Goal: Task Accomplishment & Management: Manage account settings

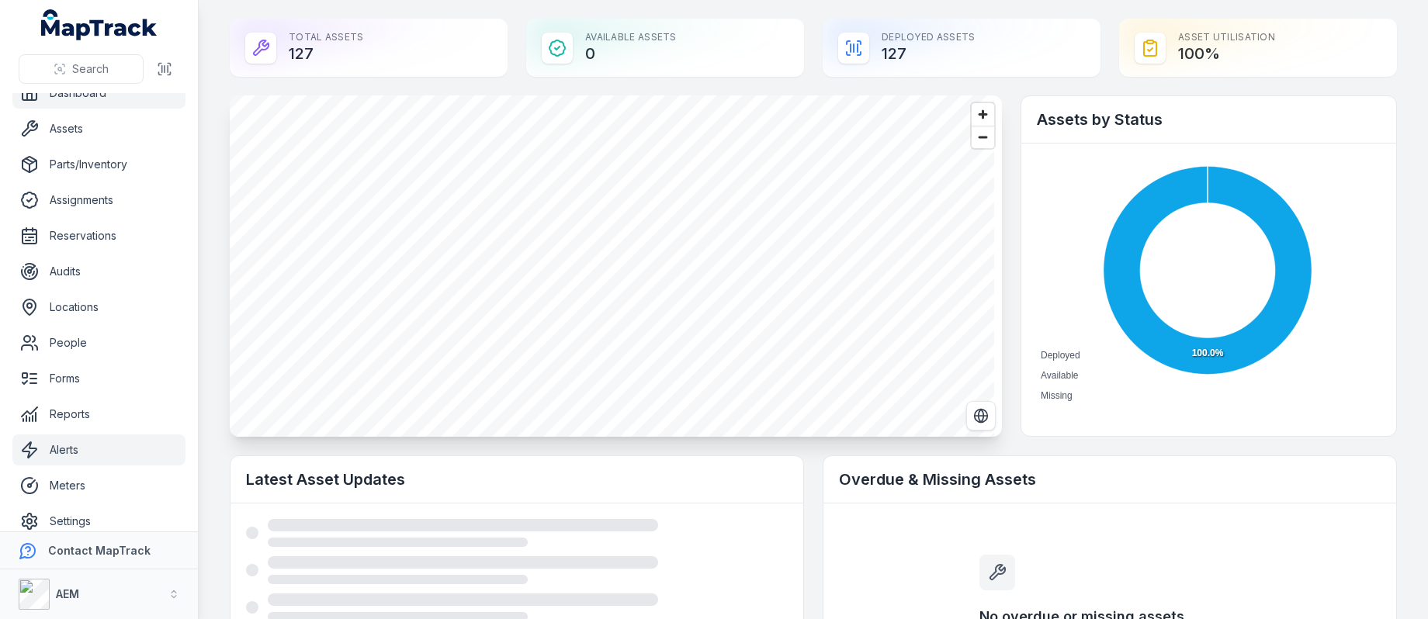
scroll to position [30, 0]
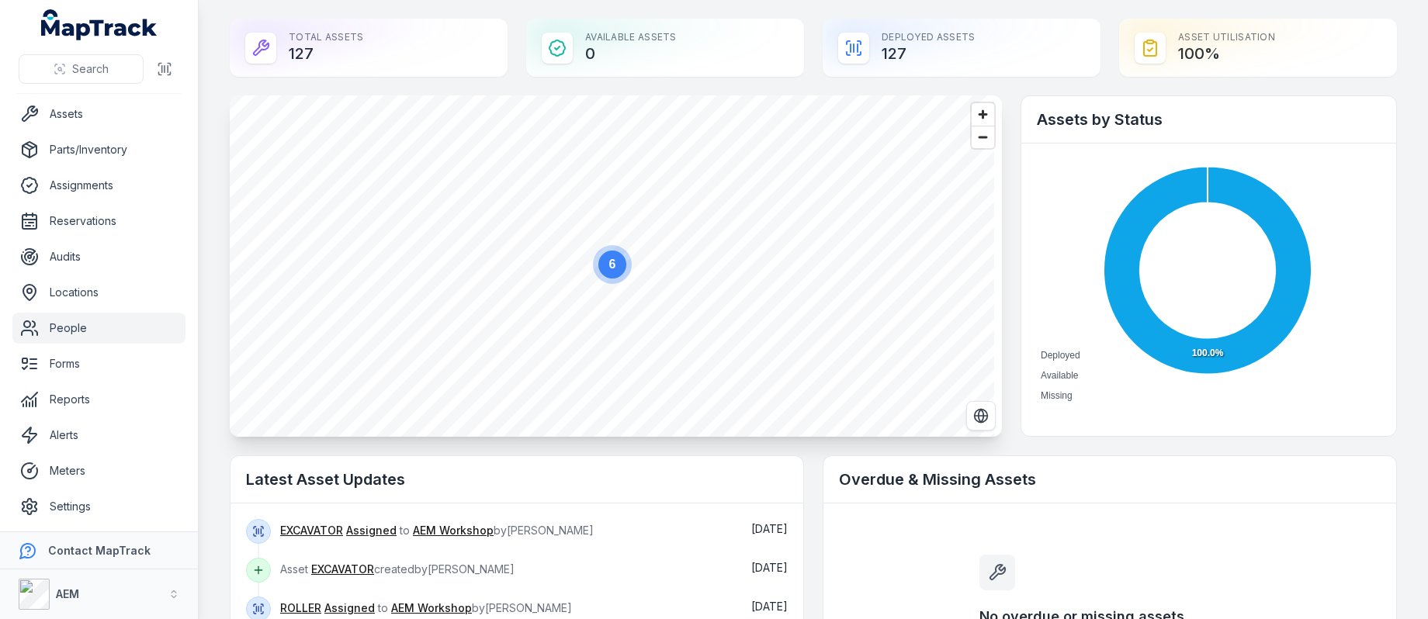
click at [96, 338] on link "People" at bounding box center [98, 328] width 173 height 31
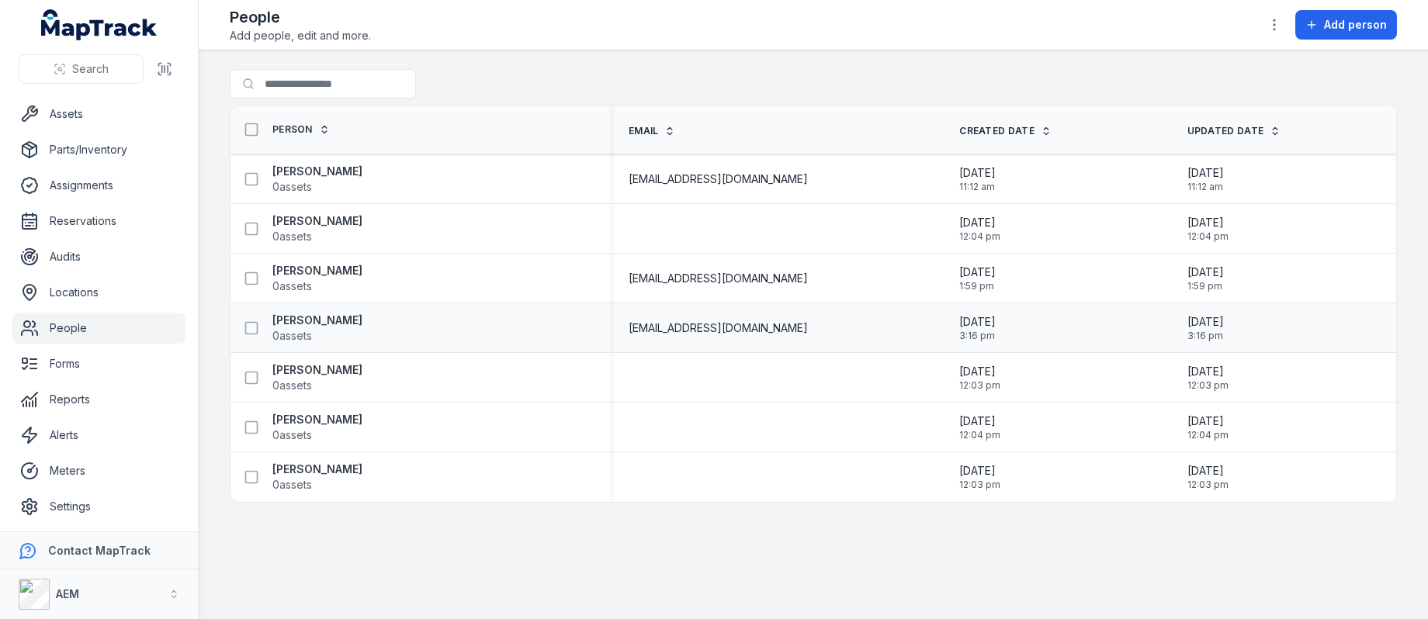
click at [500, 327] on div "[PERSON_NAME] 0 assets" at bounding box center [414, 328] width 355 height 31
click at [361, 320] on strong "[PERSON_NAME]" at bounding box center [317, 321] width 90 height 16
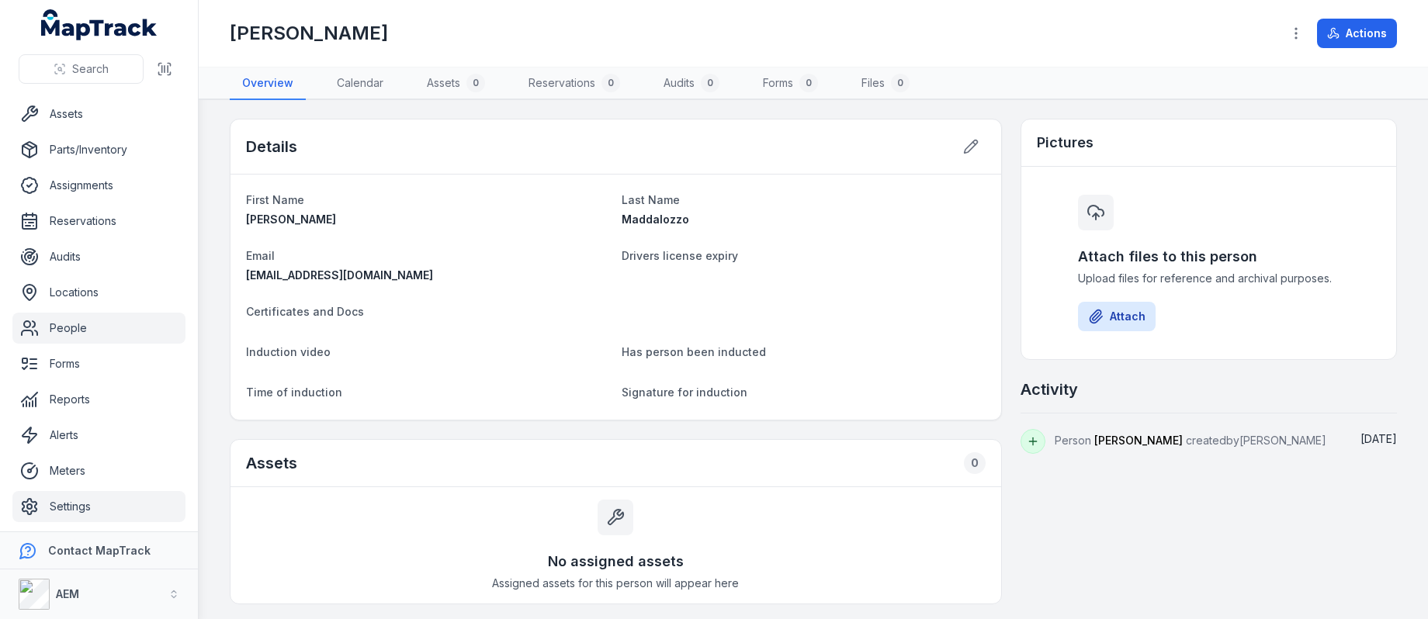
click at [106, 509] on link "Settings" at bounding box center [98, 506] width 173 height 31
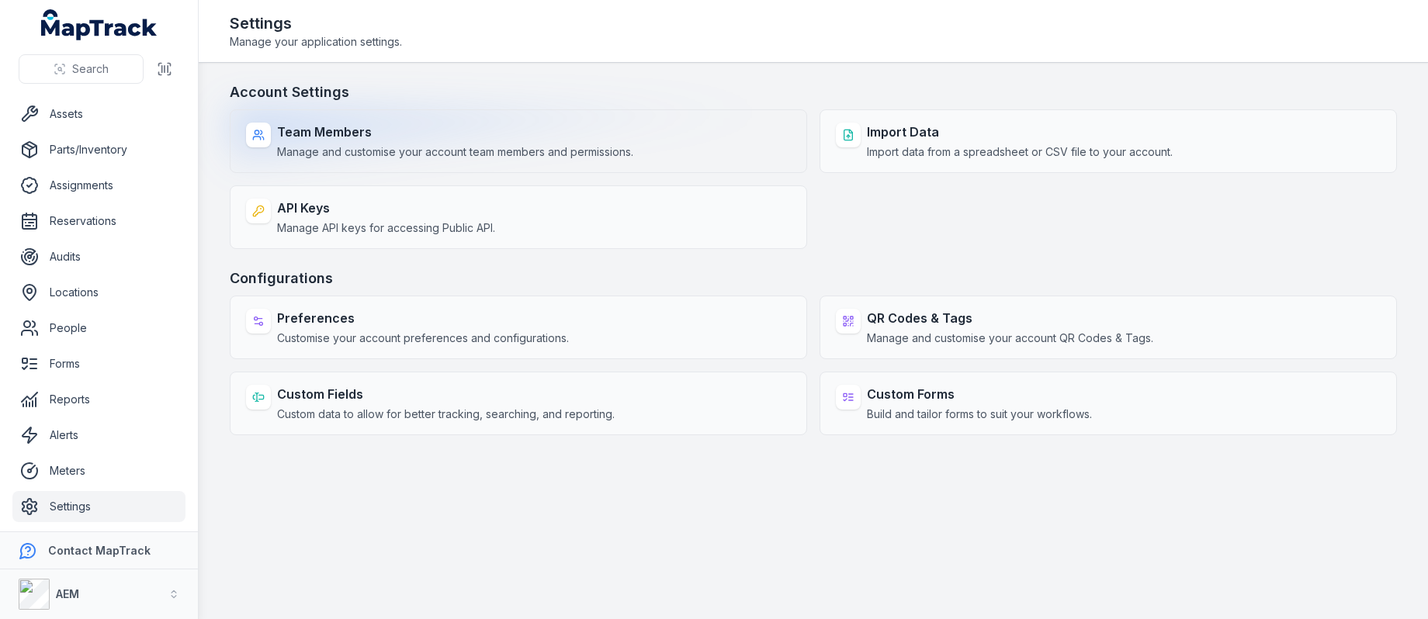
click at [346, 151] on span "Manage and customise your account team members and permissions." at bounding box center [455, 152] width 356 height 16
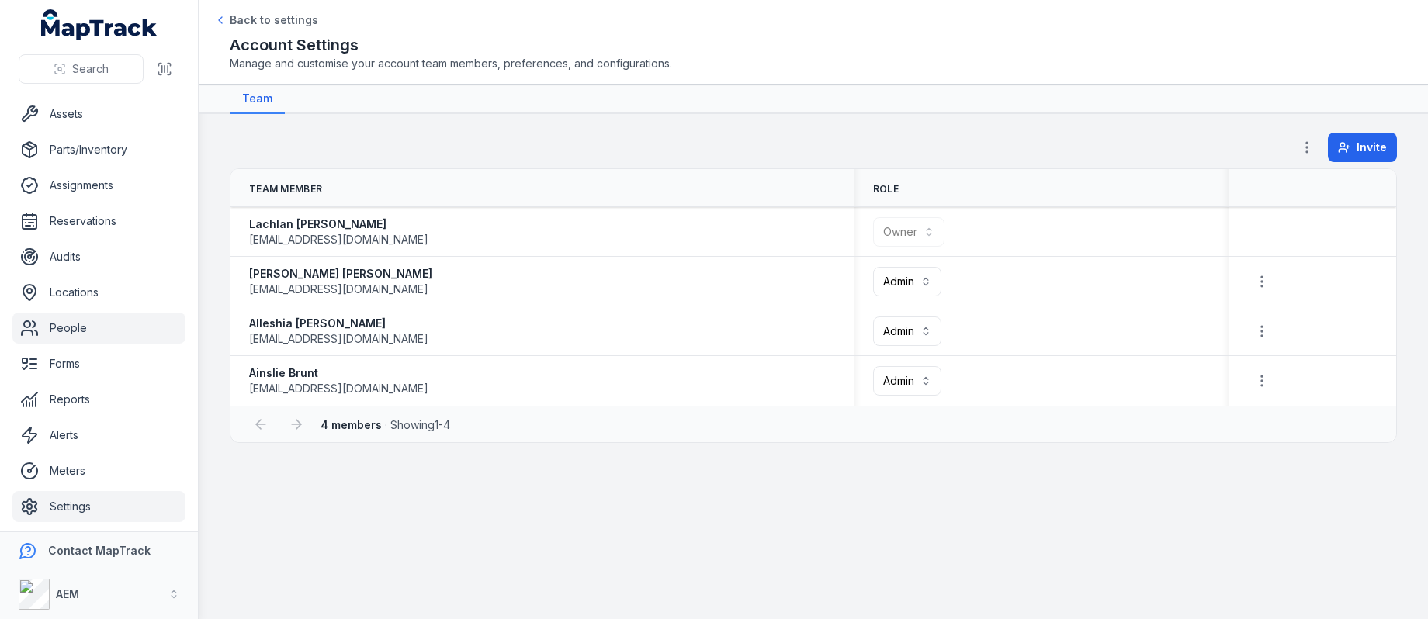
click at [75, 335] on link "People" at bounding box center [98, 328] width 173 height 31
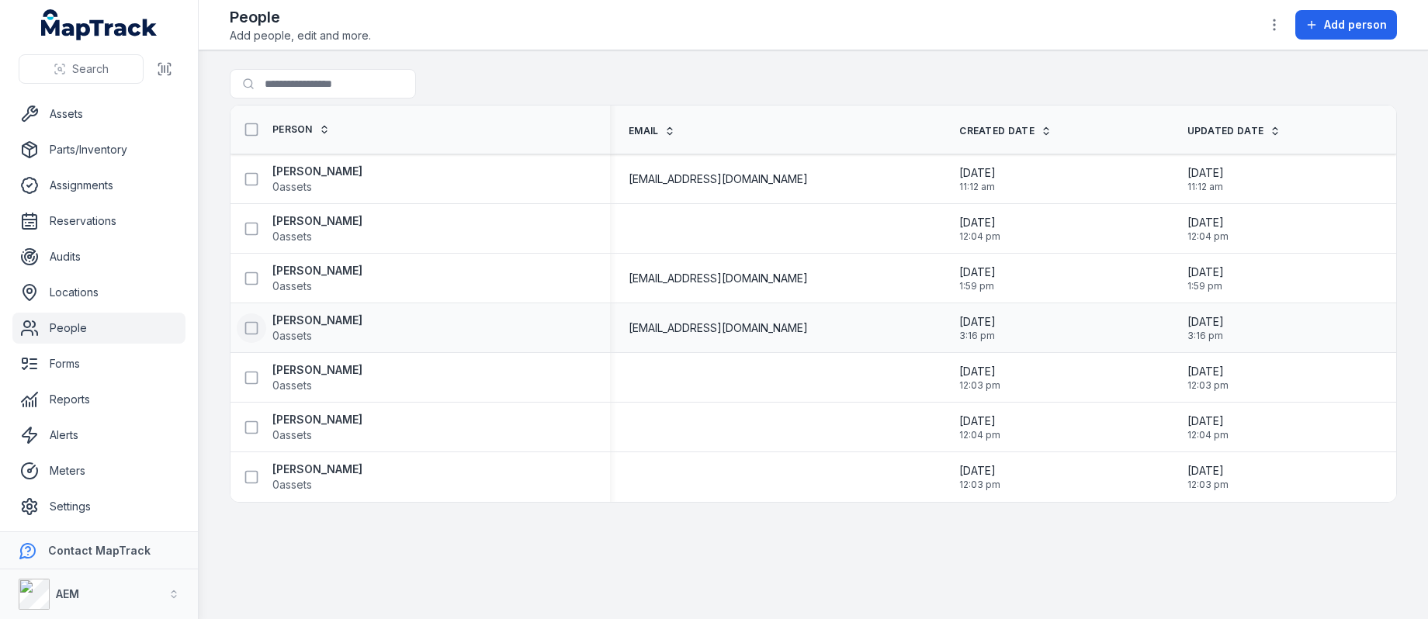
click at [262, 325] on button at bounding box center [251, 328] width 29 height 29
click at [810, 577] on button "button" at bounding box center [811, 581] width 51 height 29
click at [506, 472] on div "Person Email Created Date Updated Date [PERSON_NAME] 0 assets [EMAIL_ADDRESS][D…" at bounding box center [814, 304] width 1166 height 397
click at [362, 327] on strong "[PERSON_NAME]" at bounding box center [317, 321] width 90 height 16
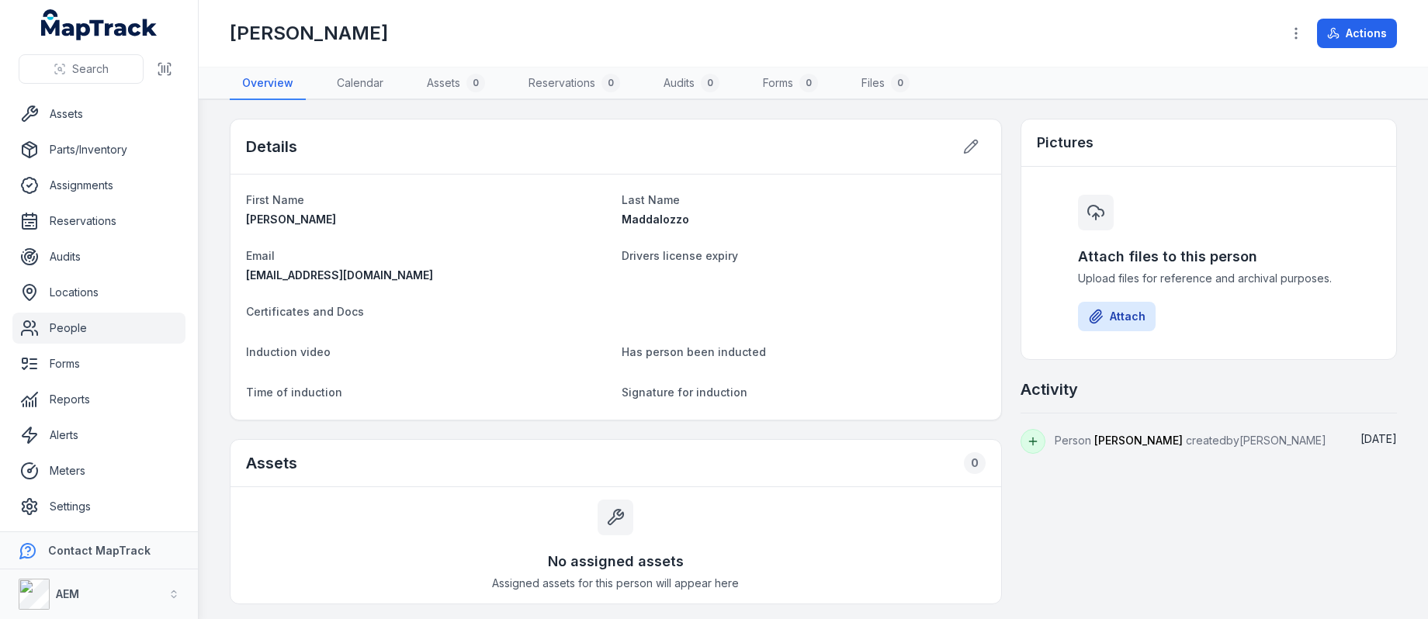
click at [983, 147] on div "Details" at bounding box center [616, 147] width 771 height 55
click at [969, 148] on icon at bounding box center [971, 147] width 16 height 16
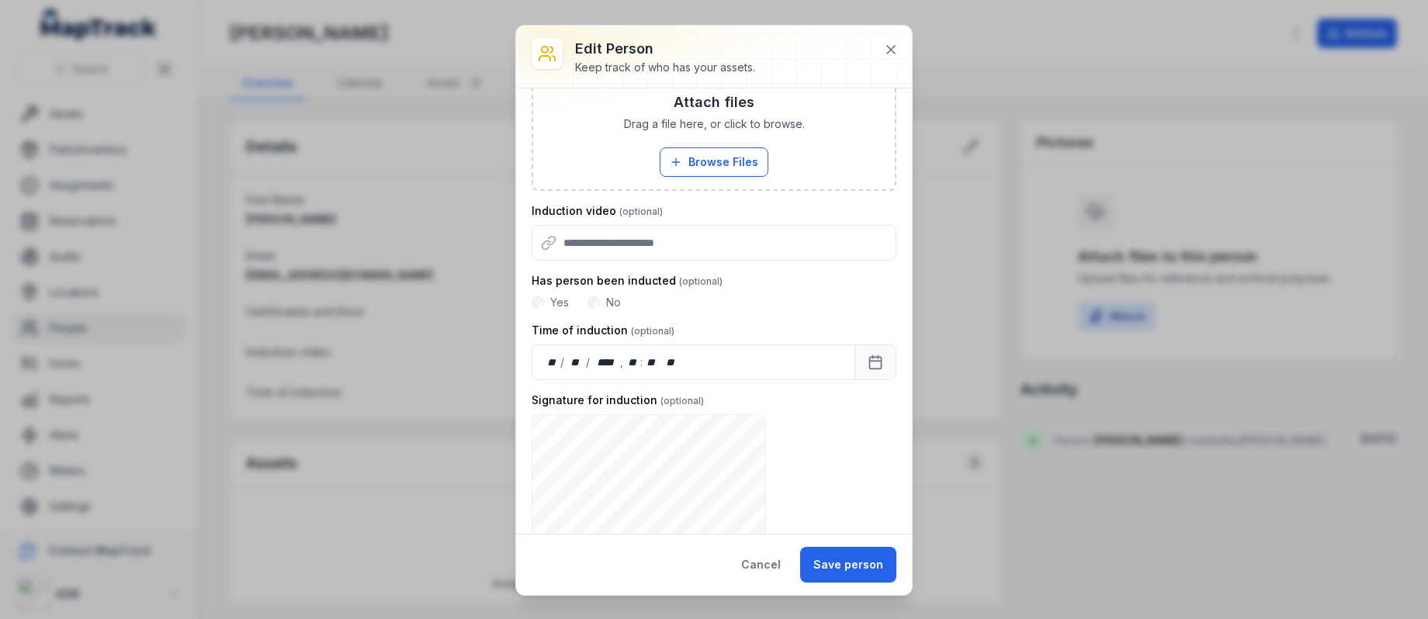
scroll to position [346, 0]
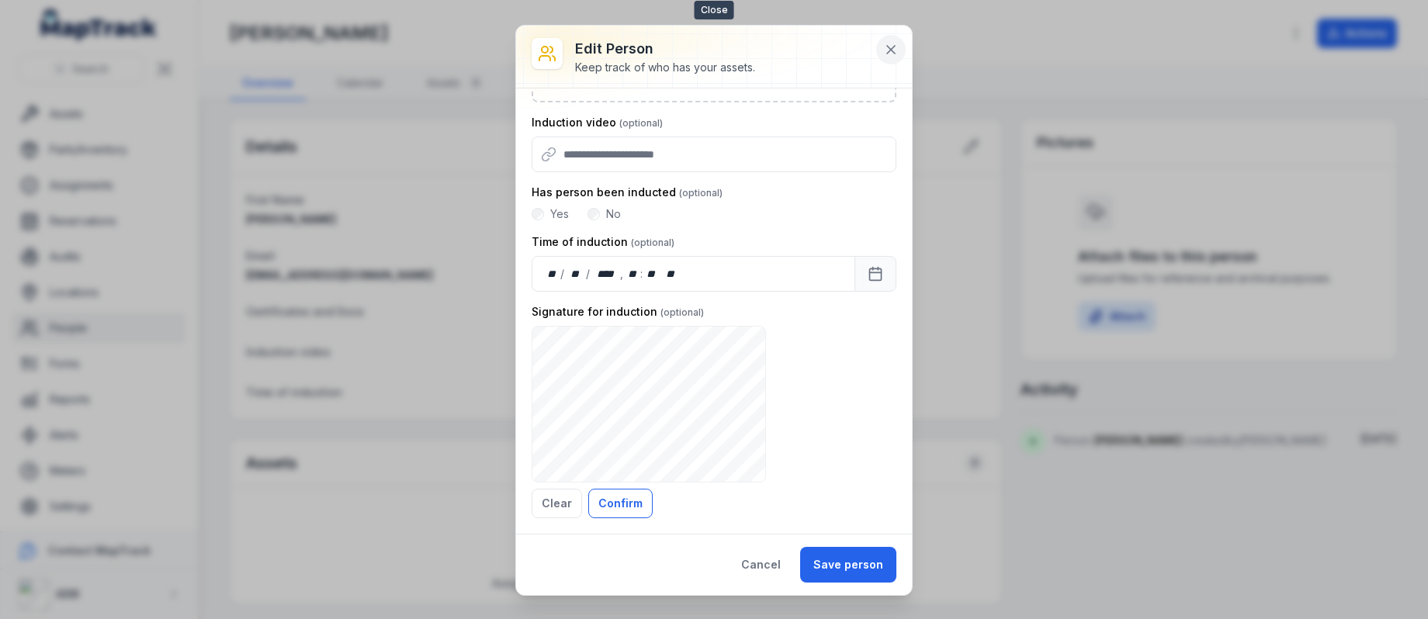
click at [886, 47] on icon at bounding box center [891, 50] width 16 height 16
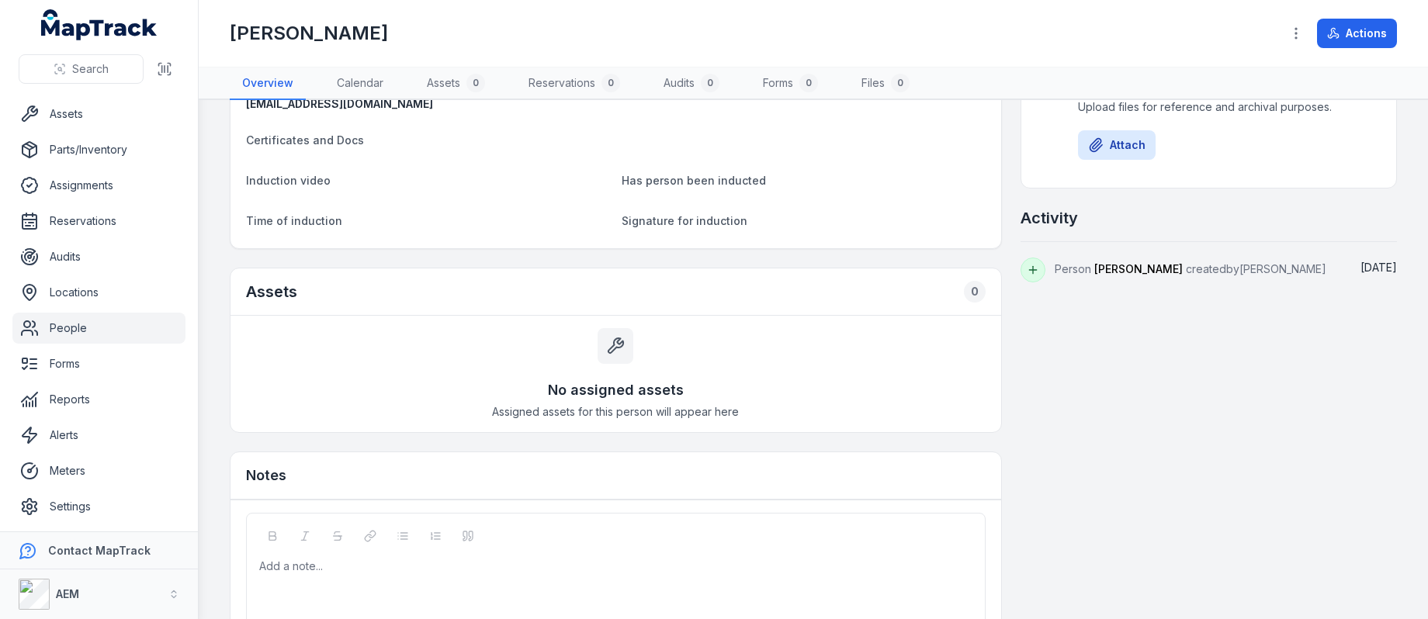
scroll to position [0, 0]
